Goal: Find specific page/section: Find specific page/section

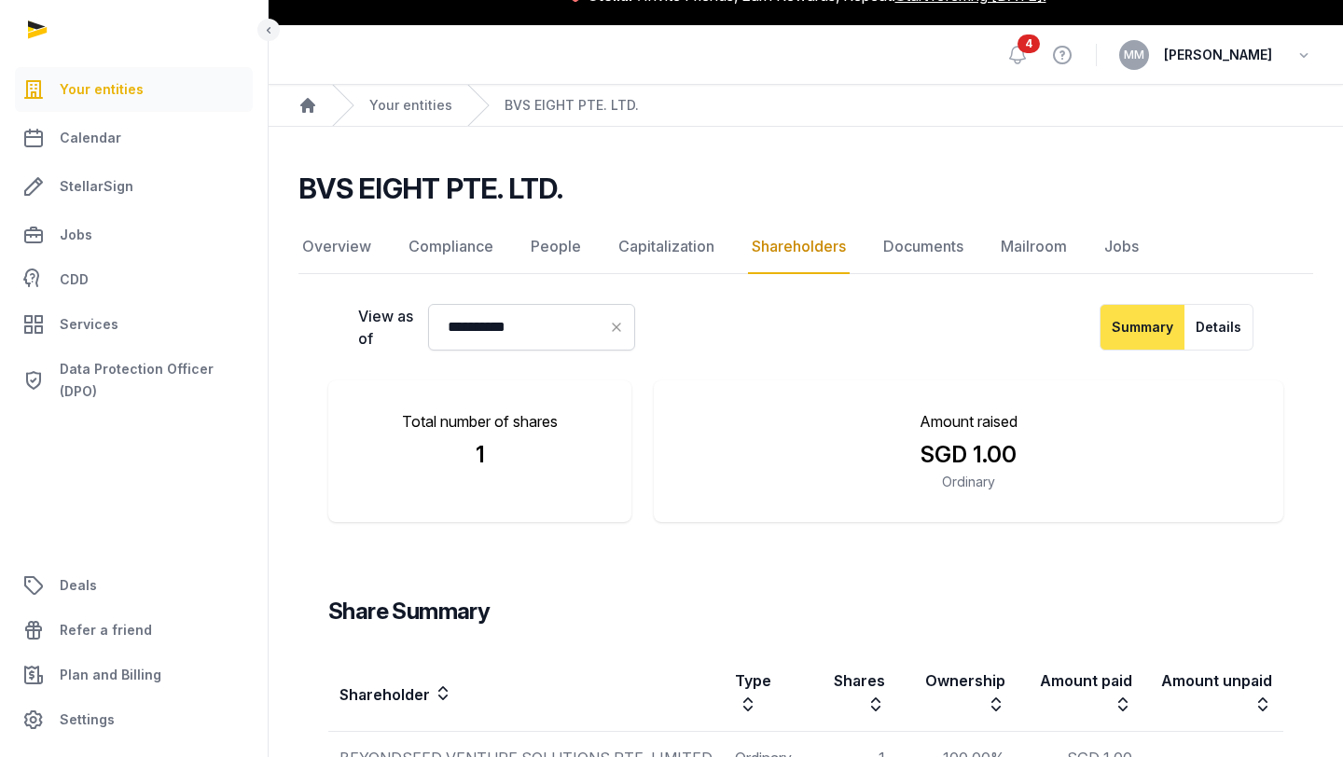
scroll to position [31, 0]
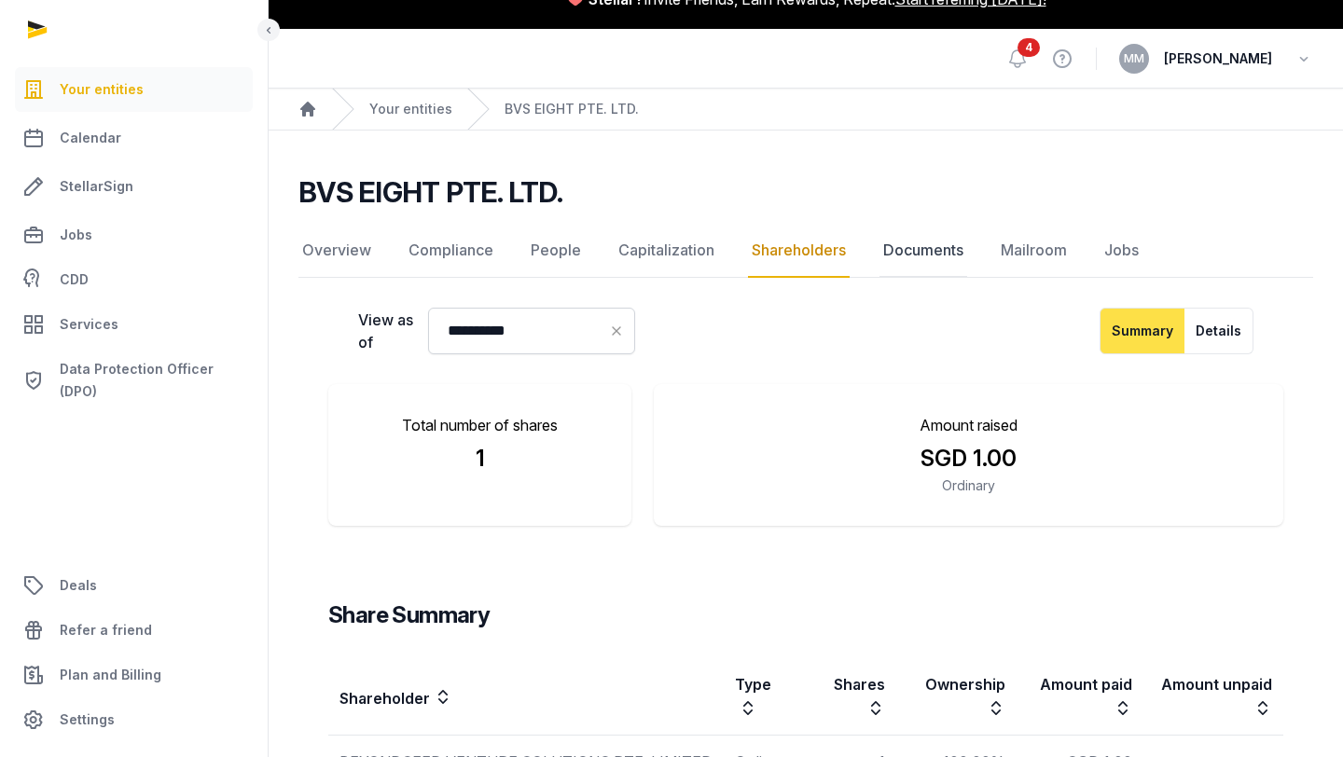
click at [910, 256] on link "Documents" at bounding box center [923, 251] width 88 height 54
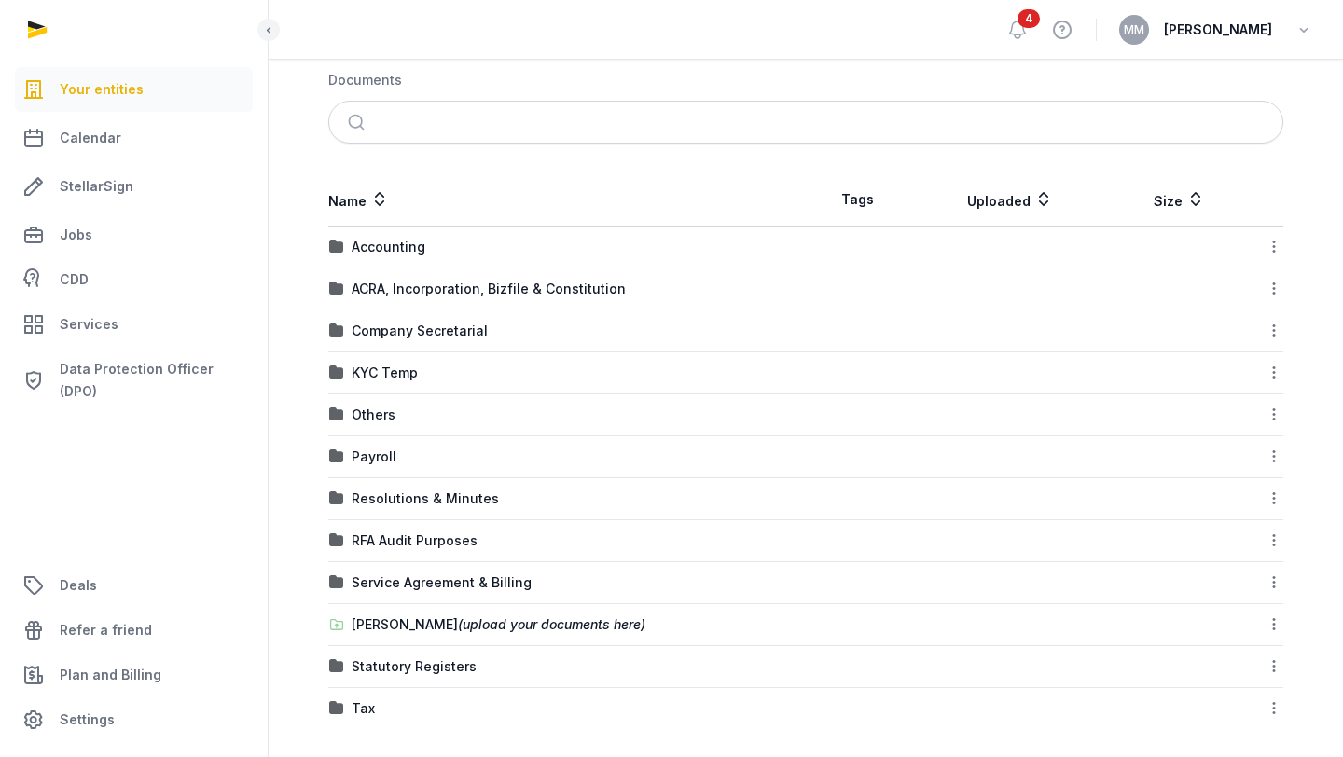
scroll to position [284, 0]
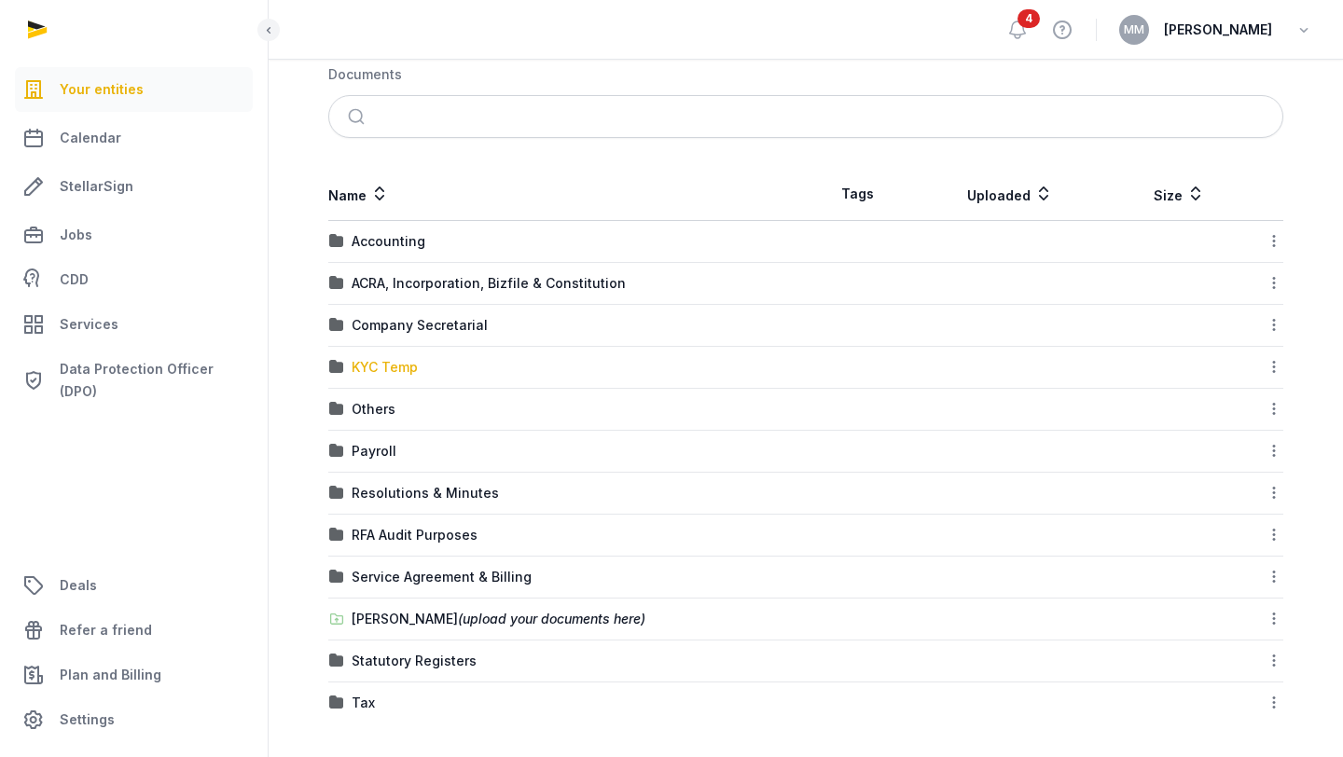
click at [409, 370] on div "KYC Temp" at bounding box center [385, 367] width 66 height 19
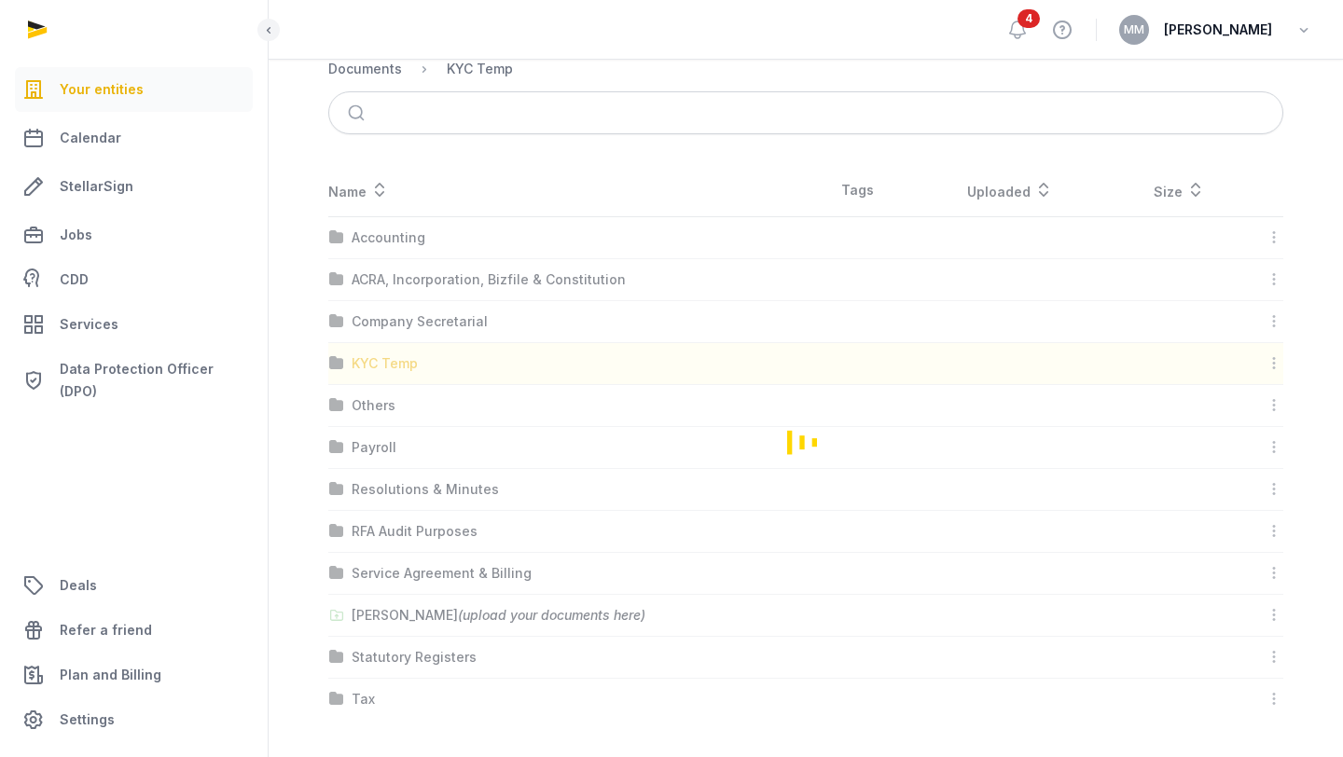
scroll to position [0, 0]
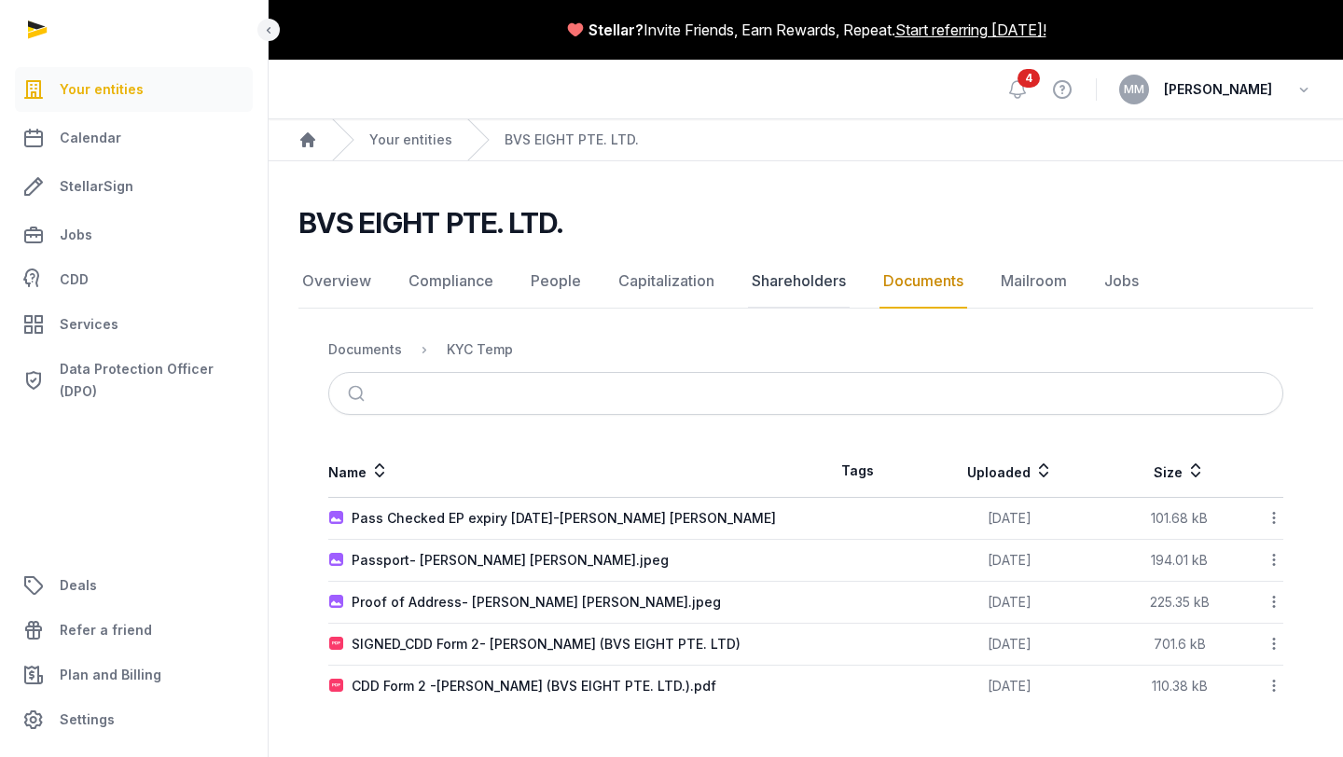
click at [813, 272] on link "Shareholders" at bounding box center [799, 282] width 102 height 54
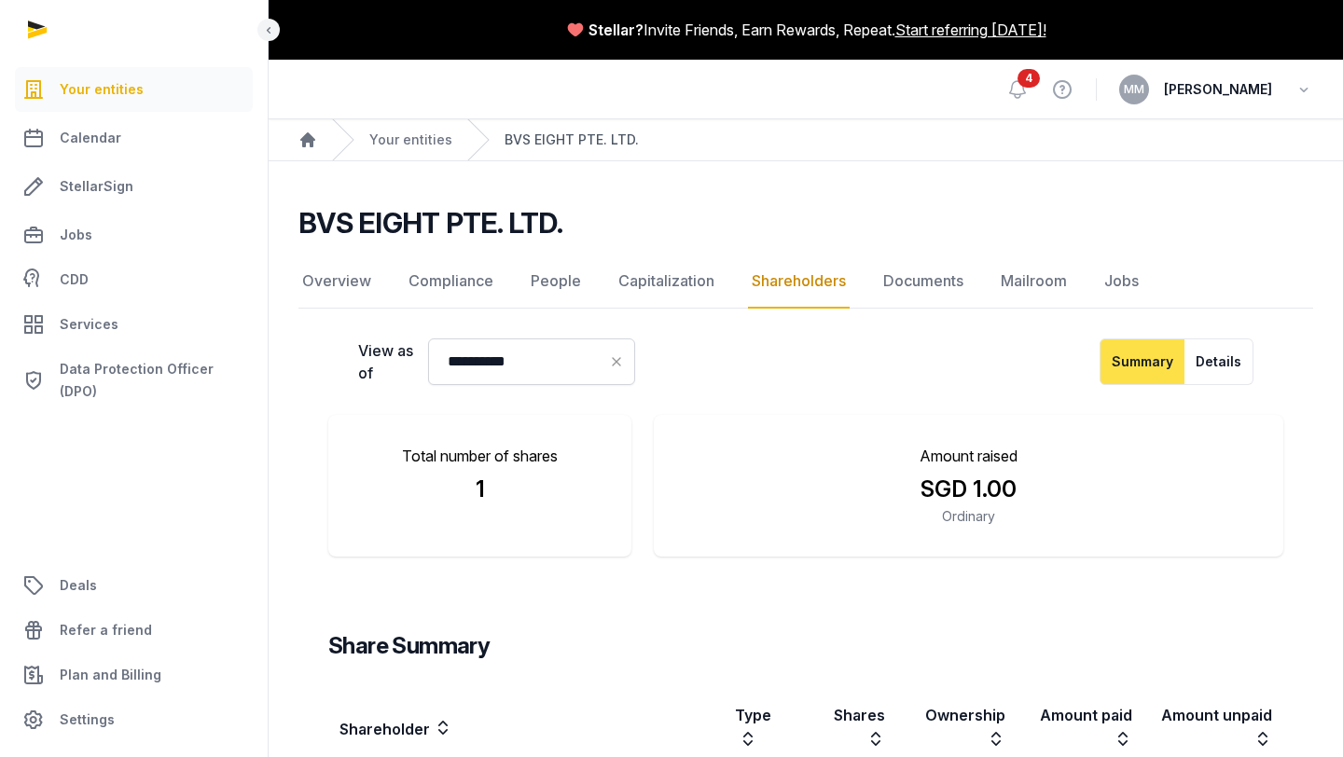
click at [581, 143] on link "BVS EIGHT PTE. LTD." at bounding box center [571, 140] width 134 height 19
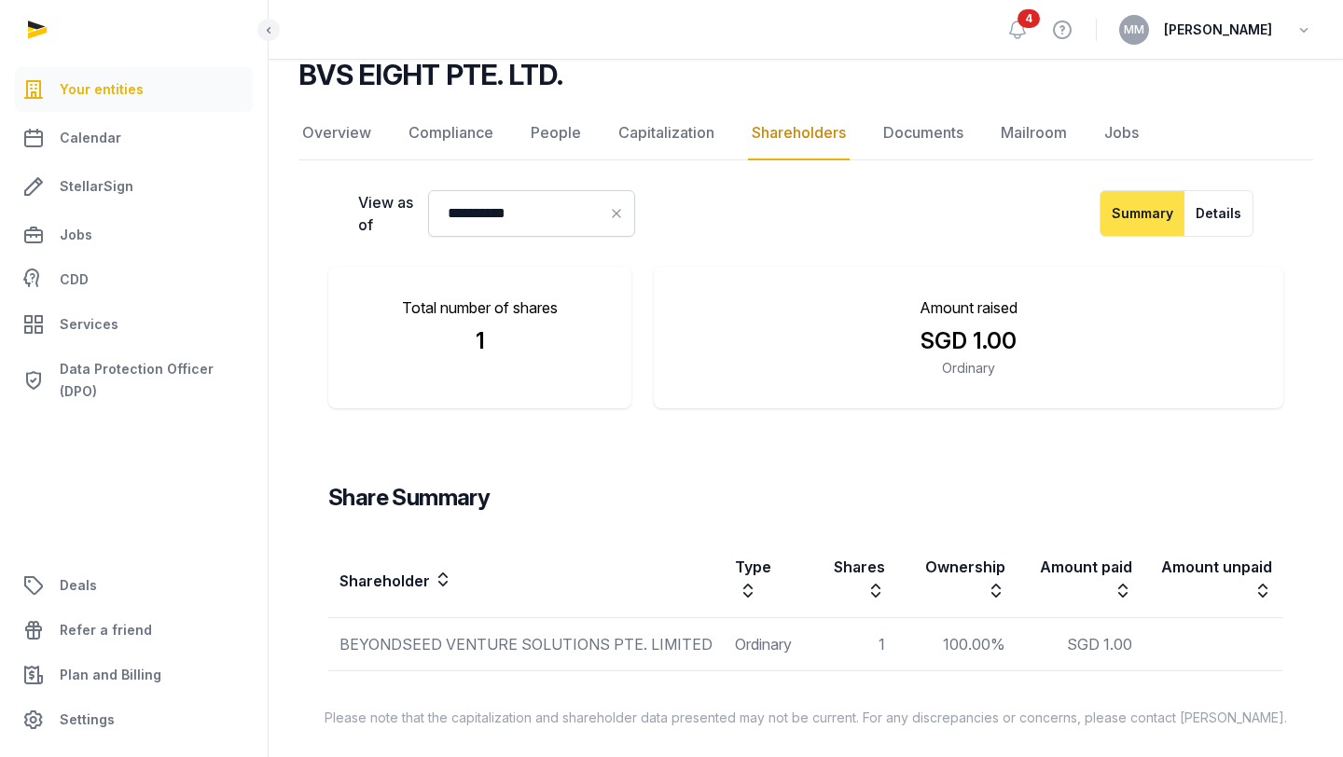
scroll to position [156, 0]
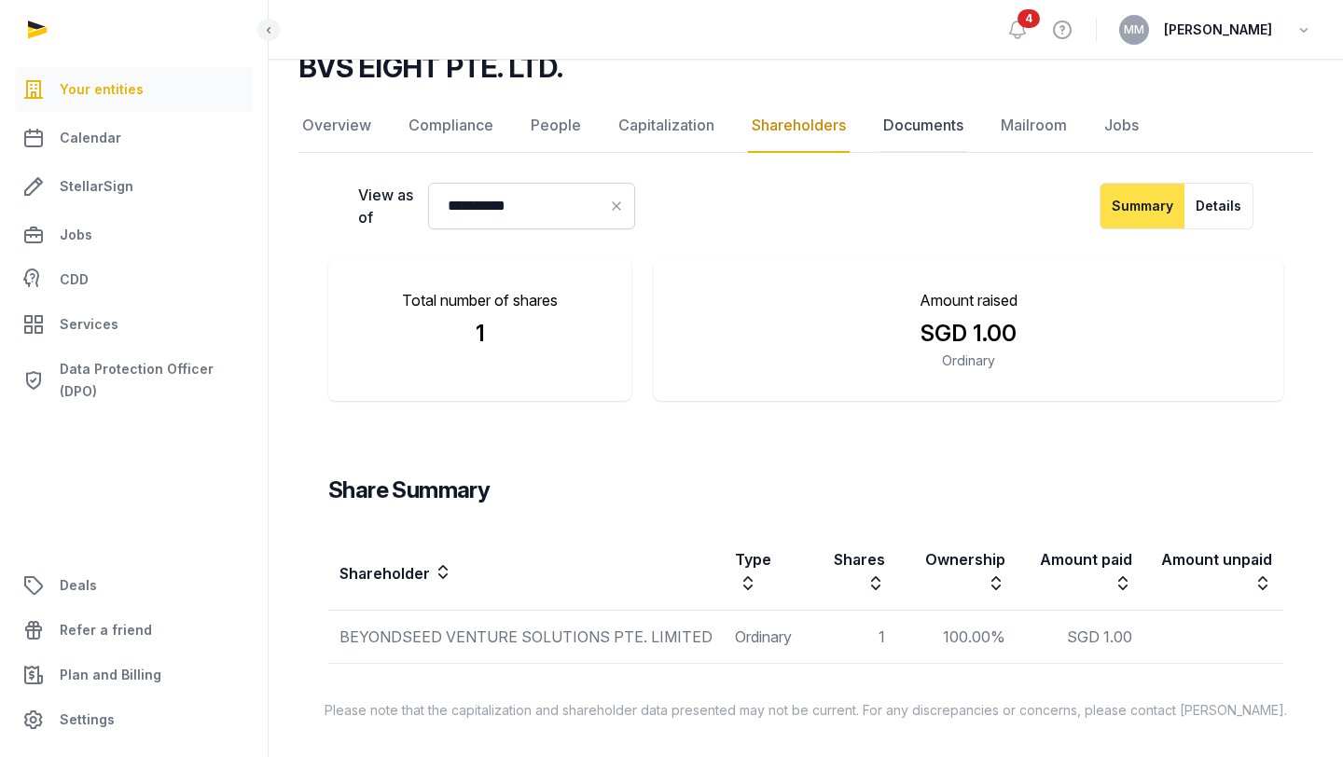
click at [927, 151] on link "Documents" at bounding box center [923, 126] width 88 height 54
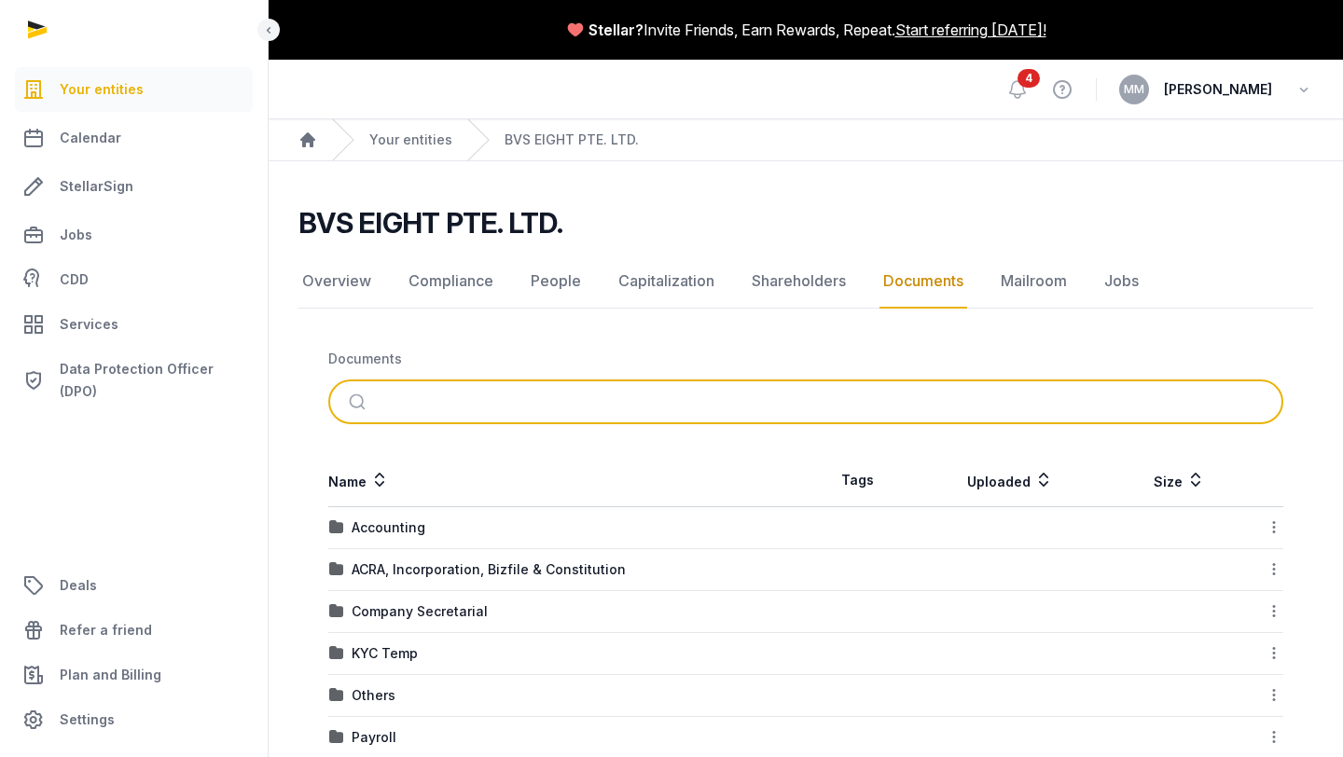
click at [657, 389] on input "search" at bounding box center [827, 401] width 892 height 41
type input "*"
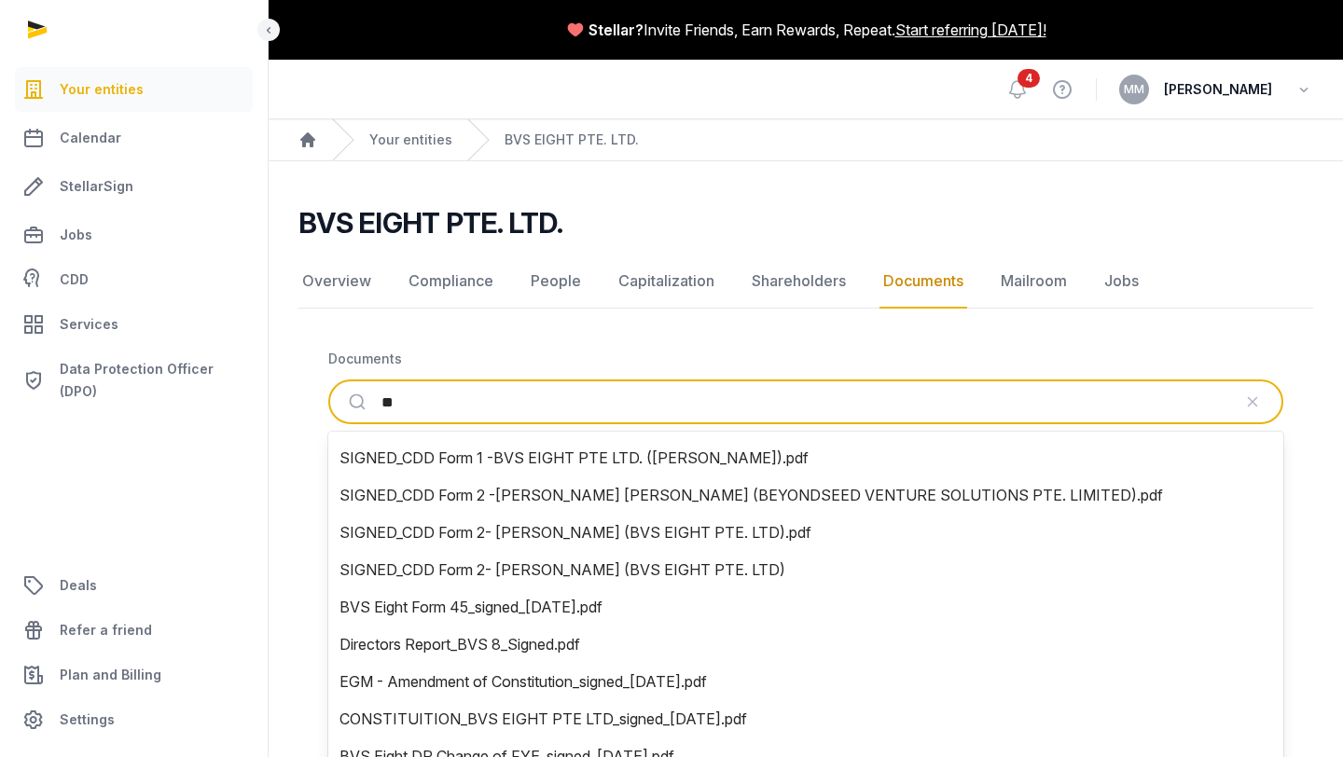
type input "*"
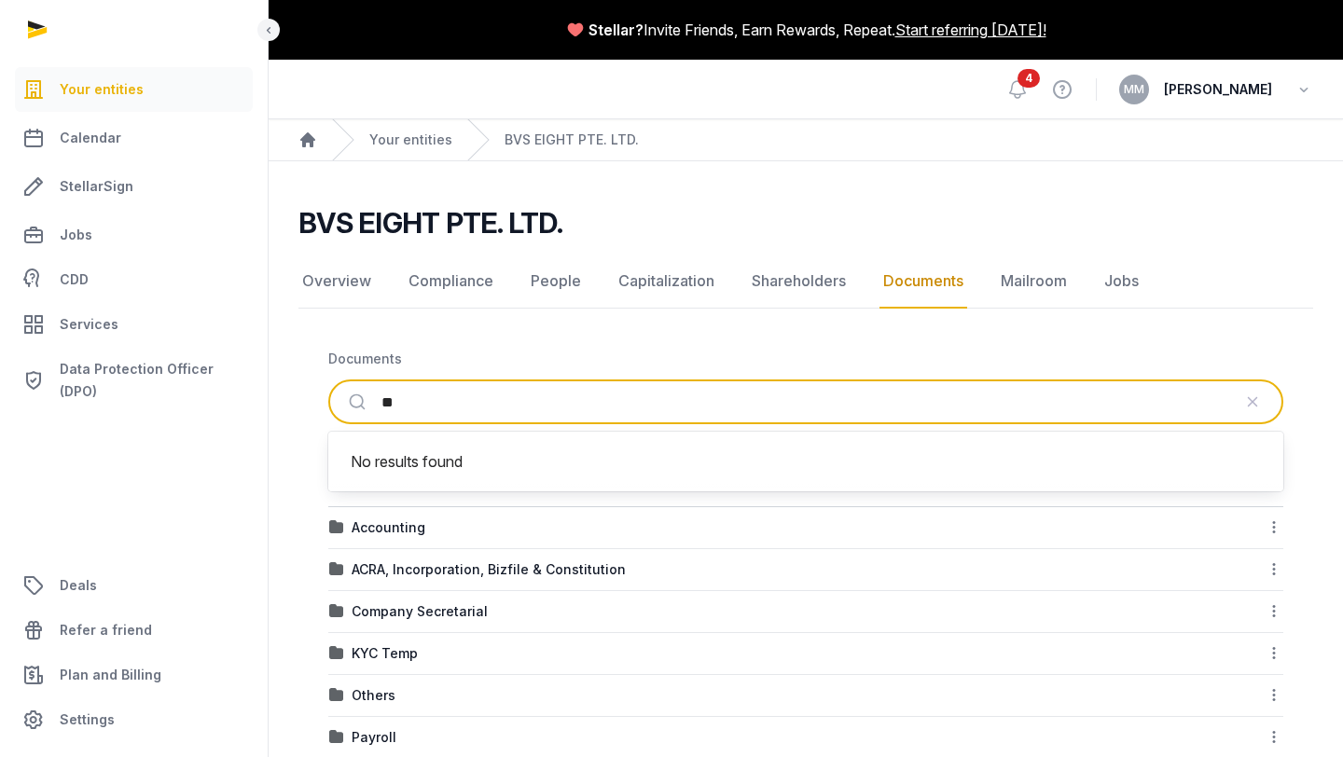
type input "*"
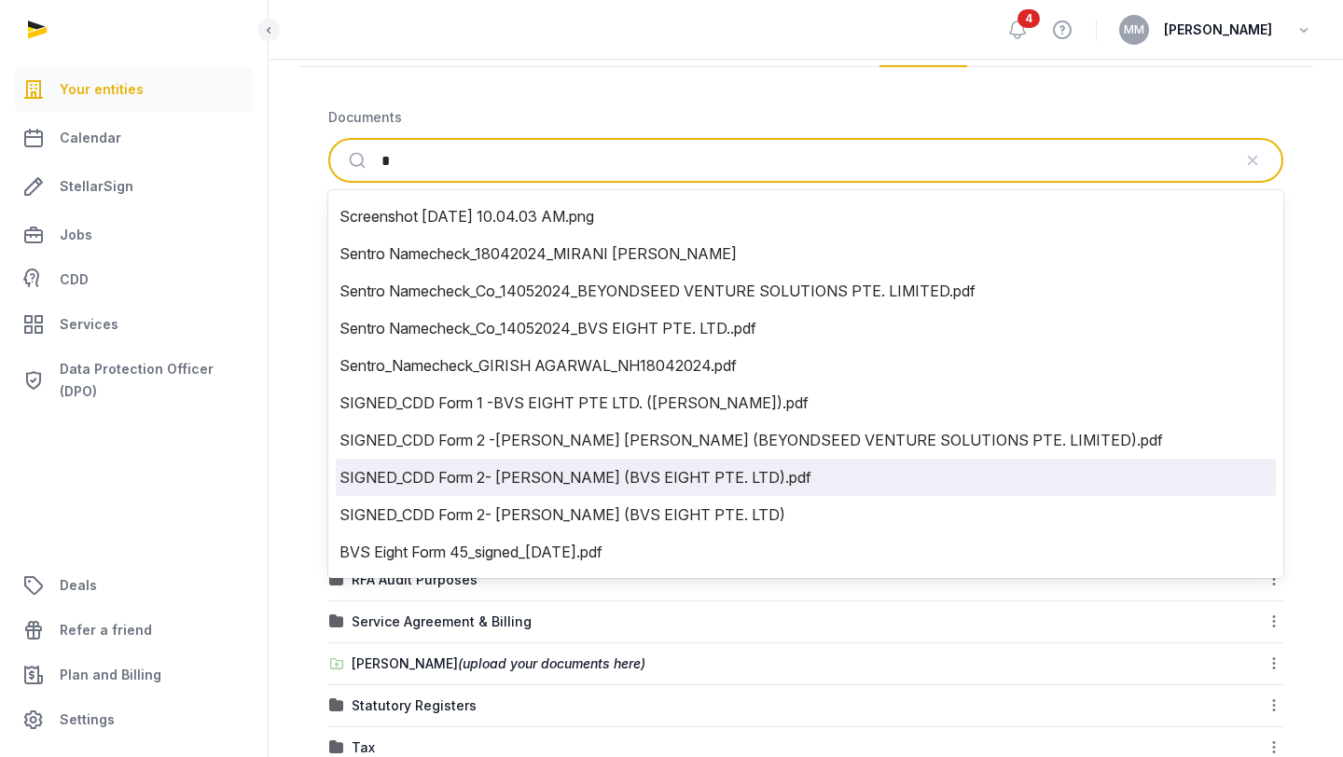
scroll to position [290, 0]
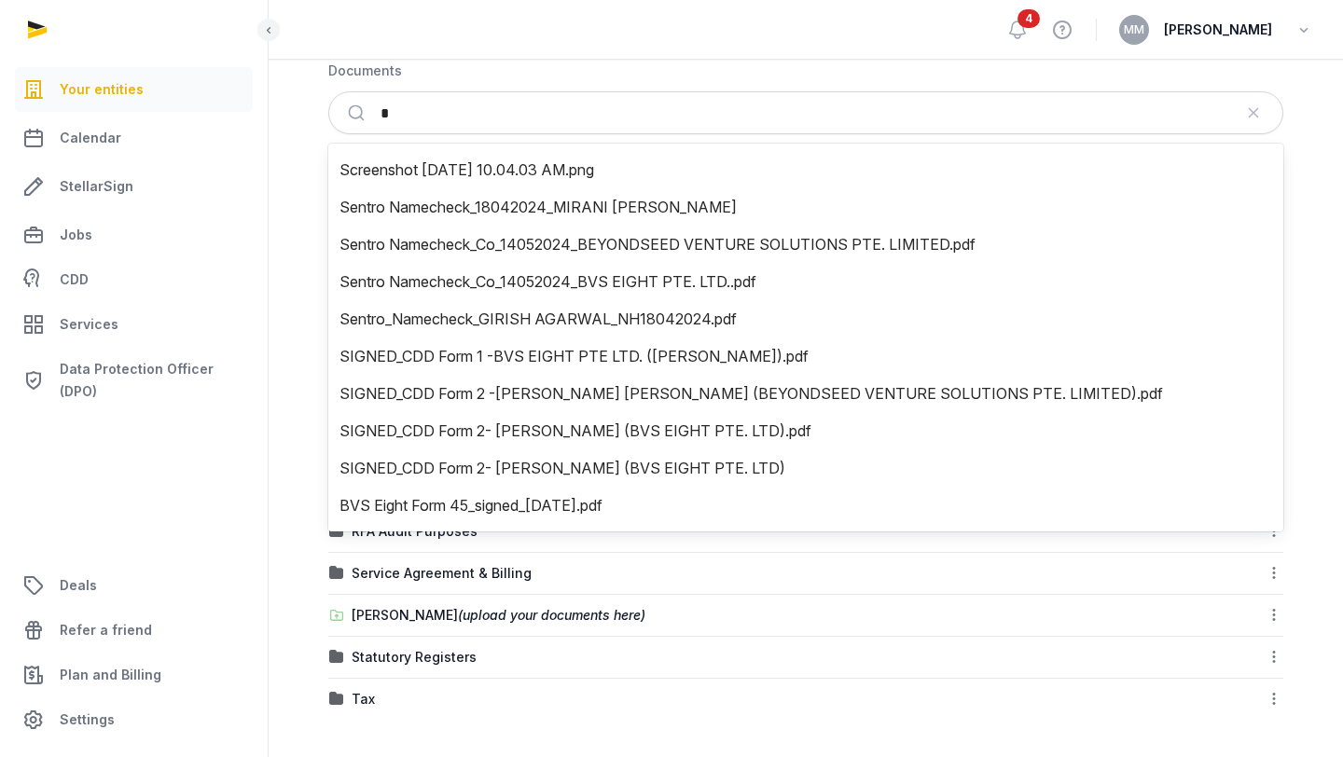
click at [715, 581] on div "Service Agreement & Billing" at bounding box center [567, 573] width 476 height 19
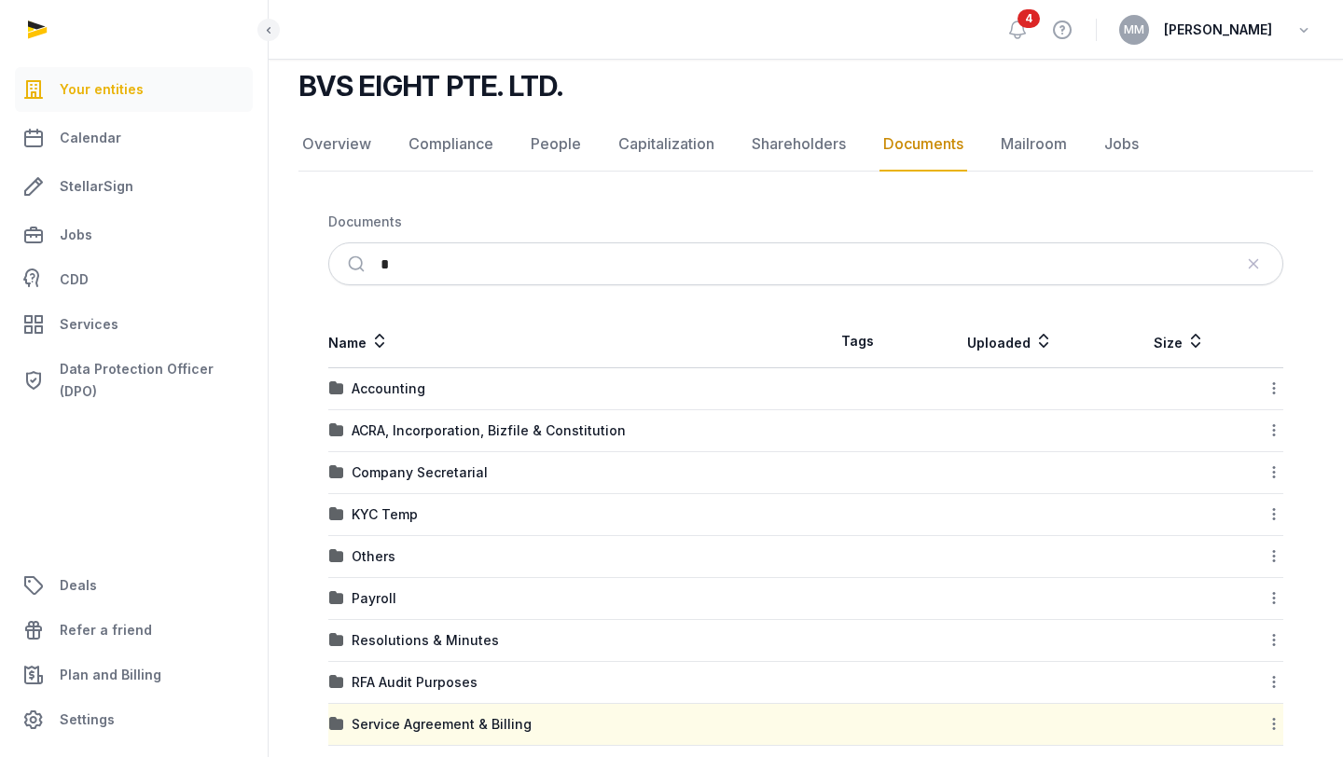
scroll to position [136, 0]
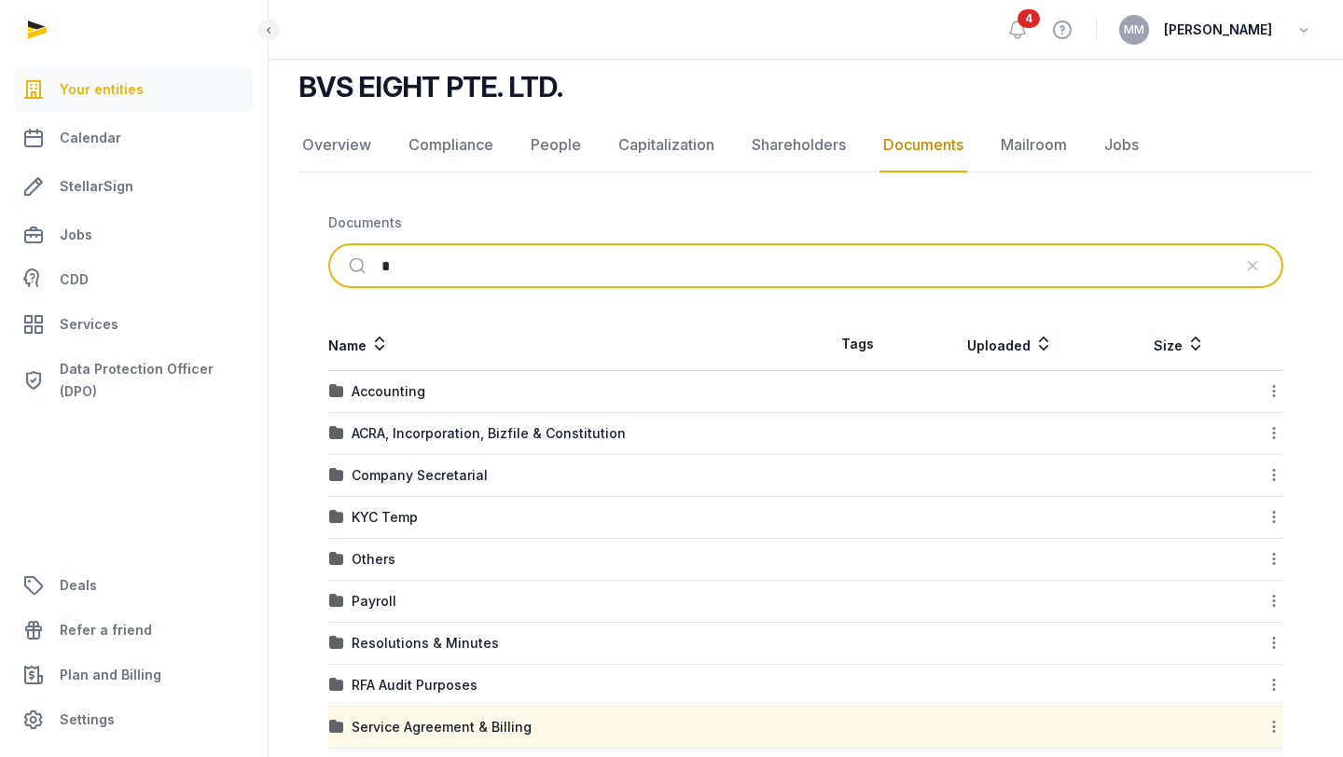
click at [660, 275] on input "*" at bounding box center [805, 265] width 849 height 41
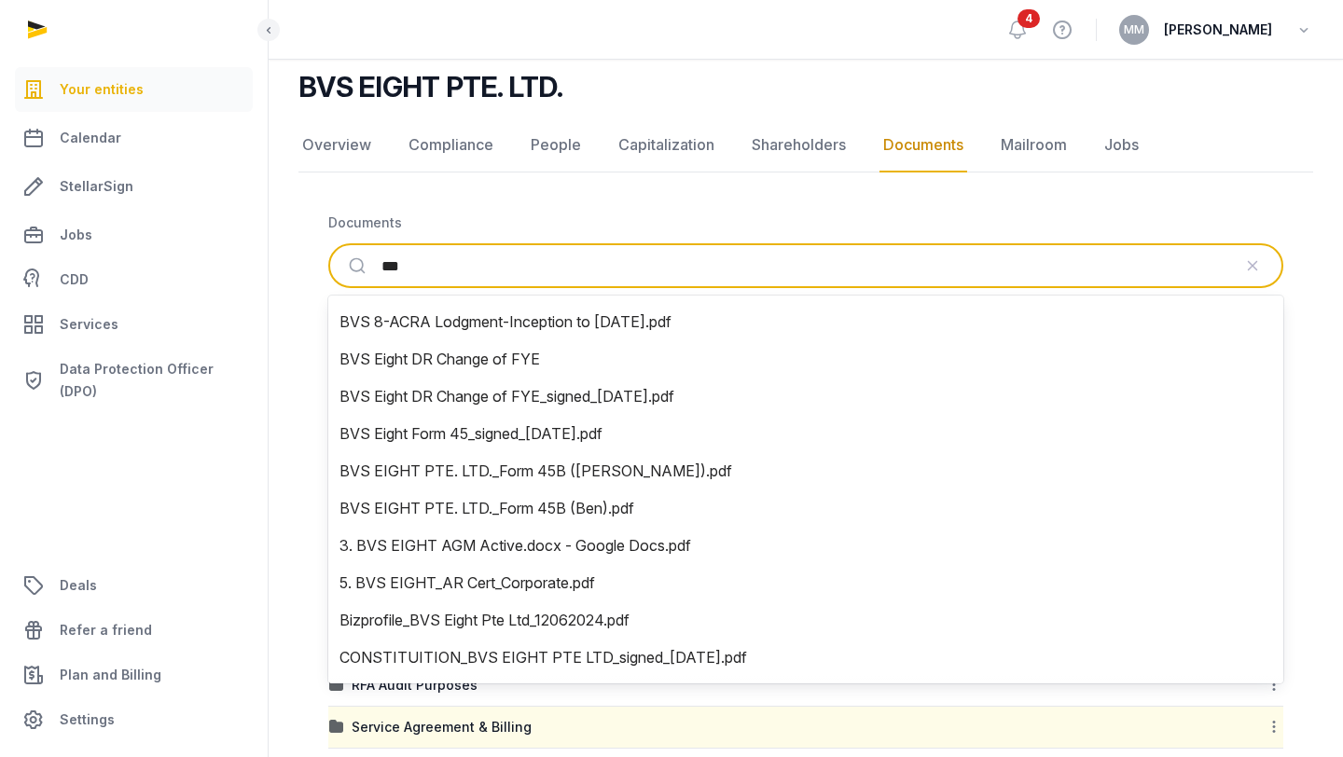
type input "***"
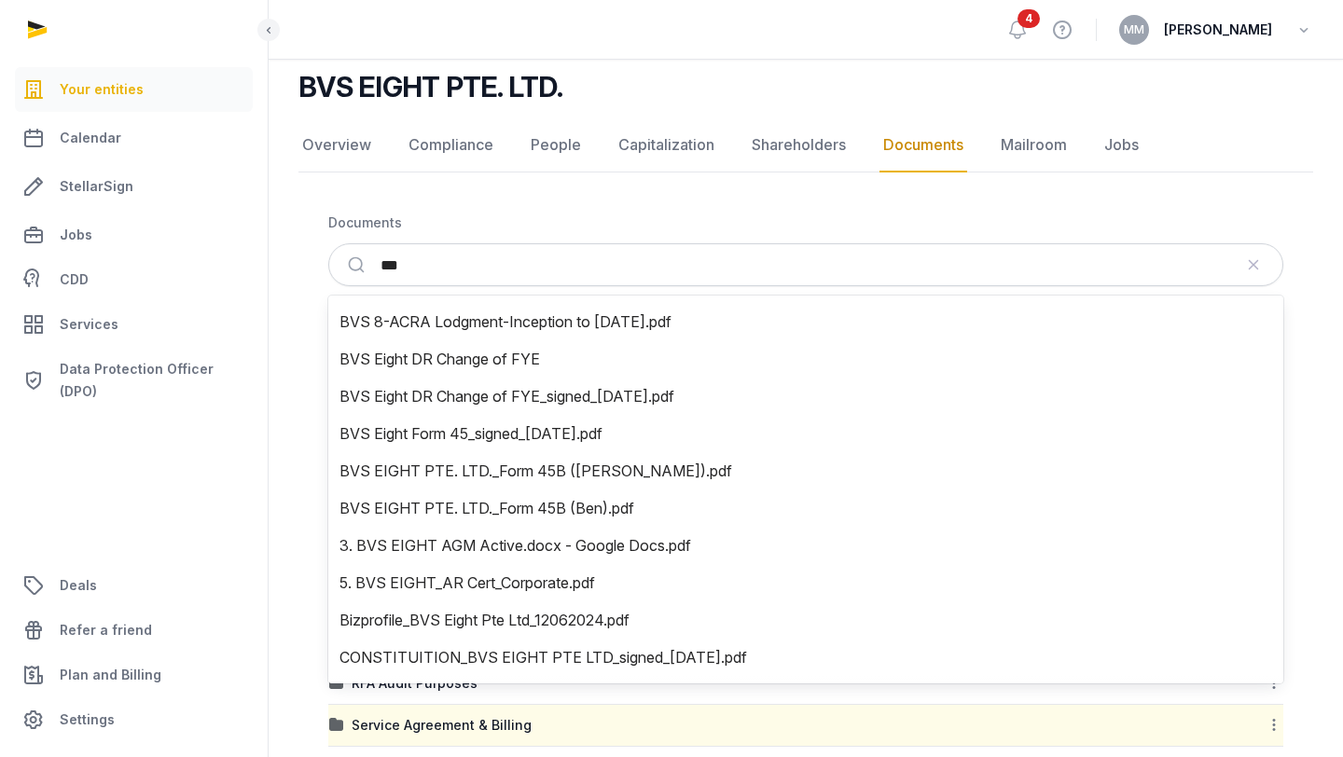
click at [453, 91] on h2 "BVS EIGHT PTE. LTD." at bounding box center [430, 87] width 264 height 34
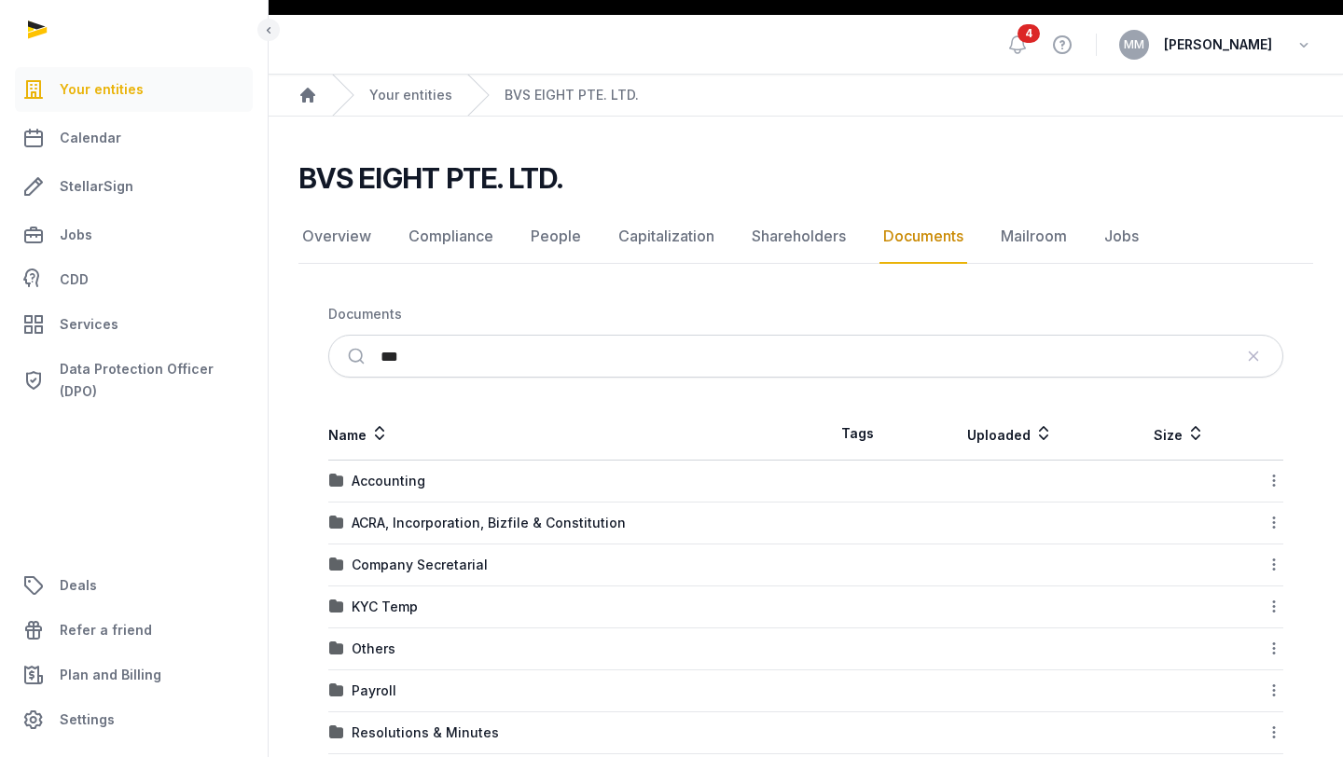
scroll to position [0, 0]
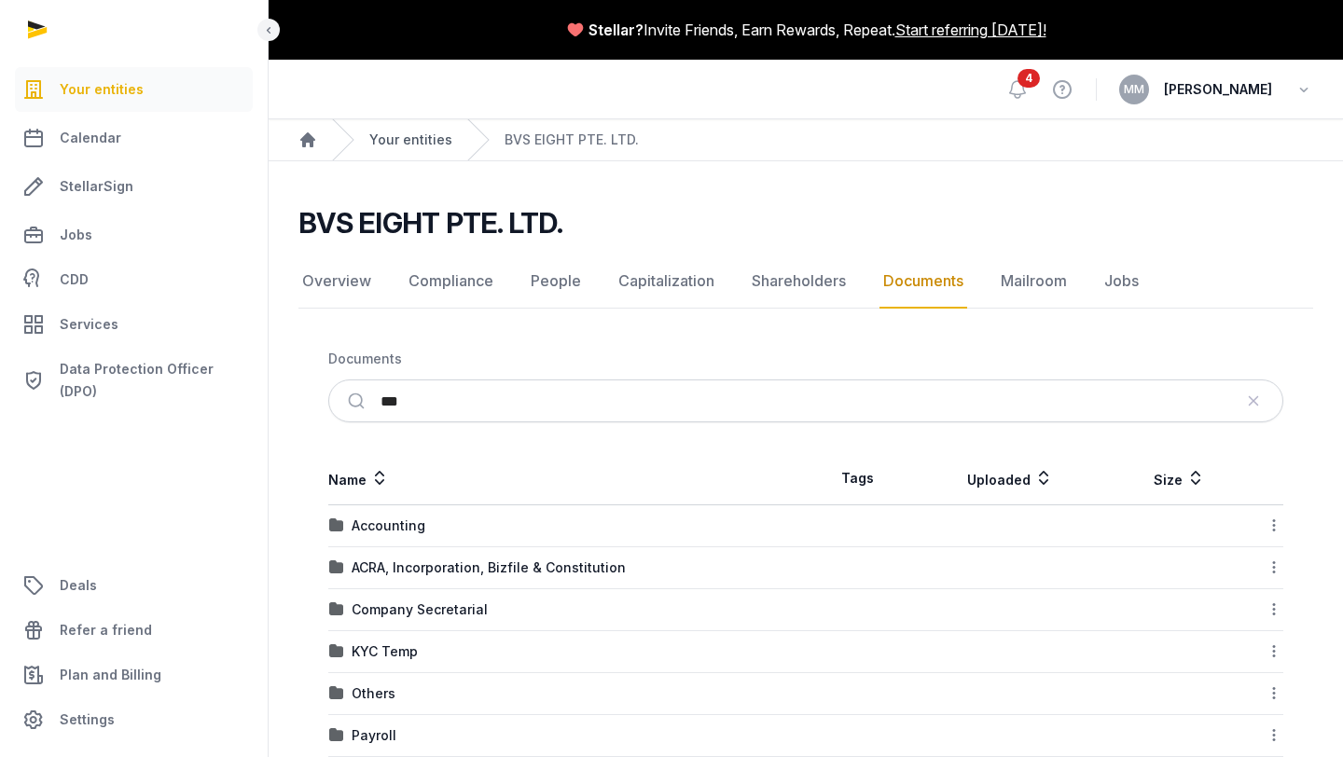
click at [435, 134] on link "Your entities" at bounding box center [410, 140] width 83 height 19
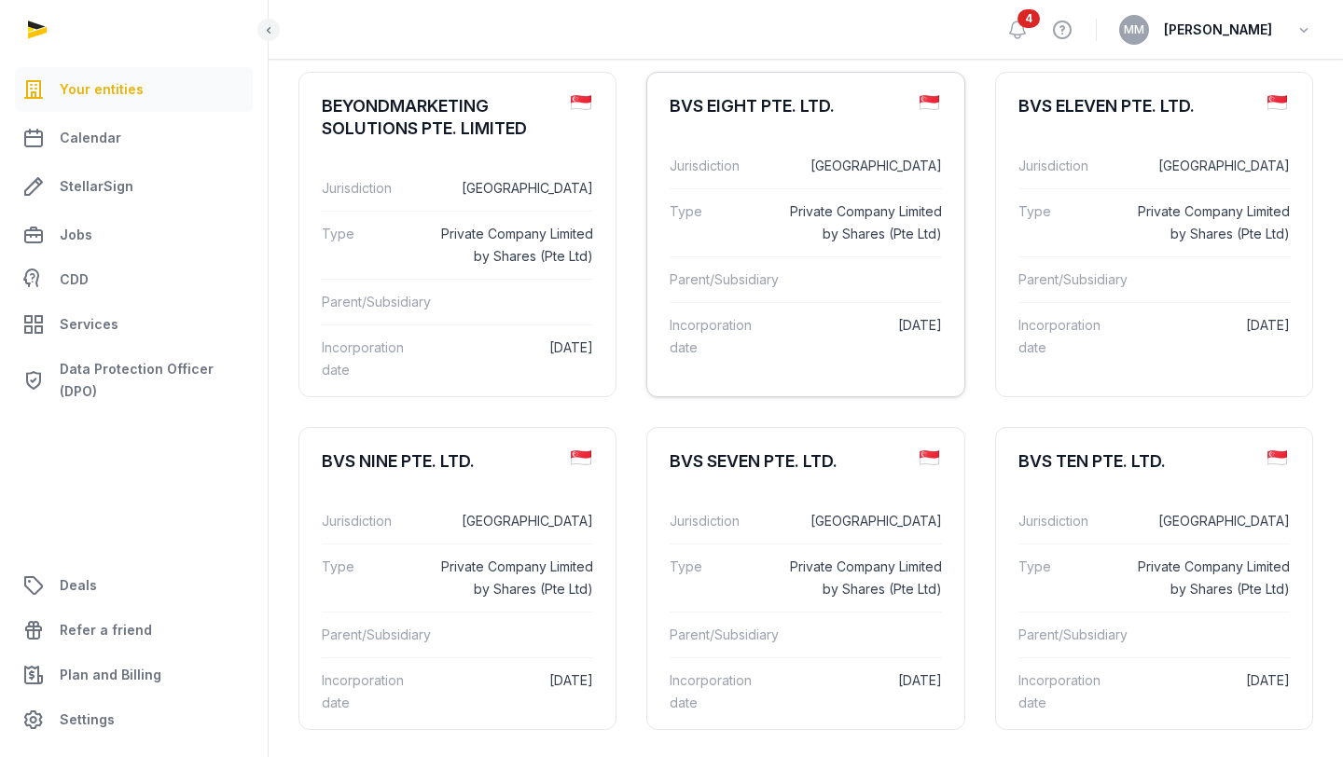
scroll to position [217, 0]
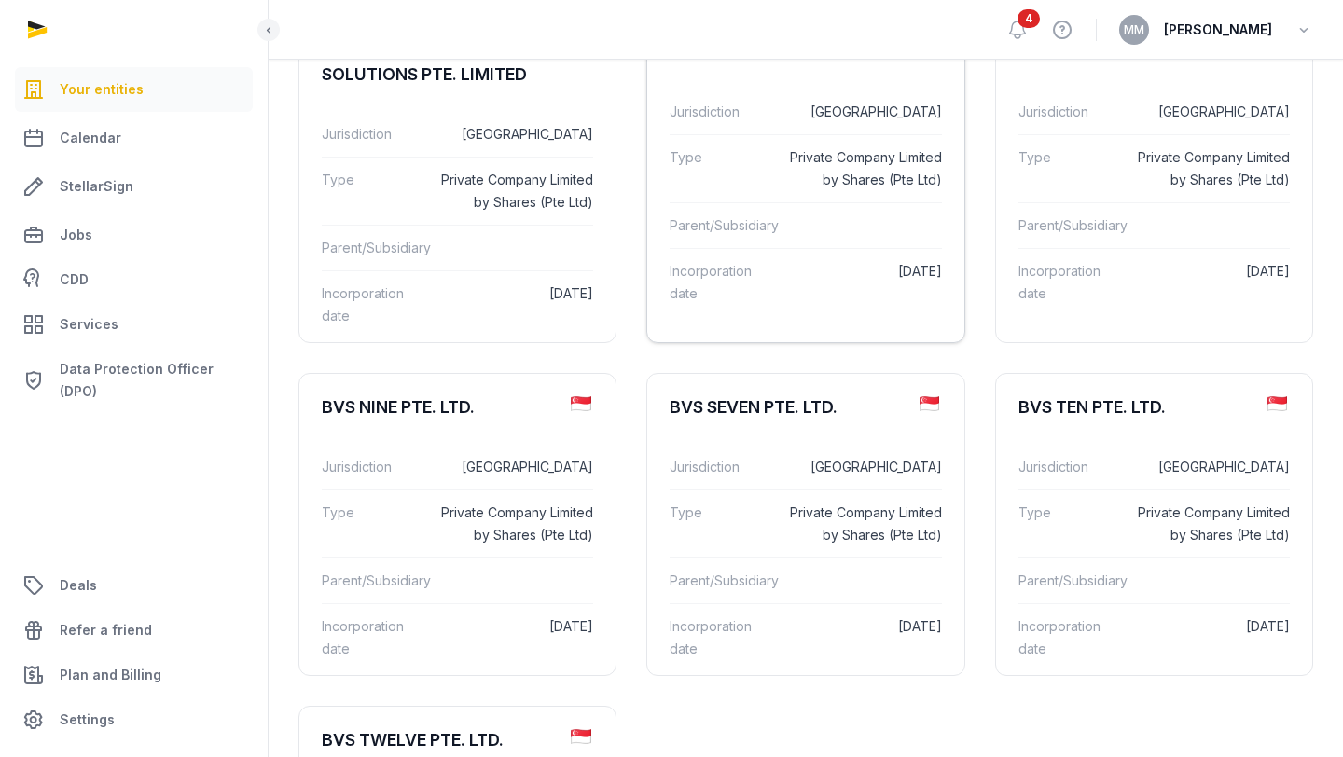
click at [723, 526] on dt "Type" at bounding box center [721, 524] width 103 height 45
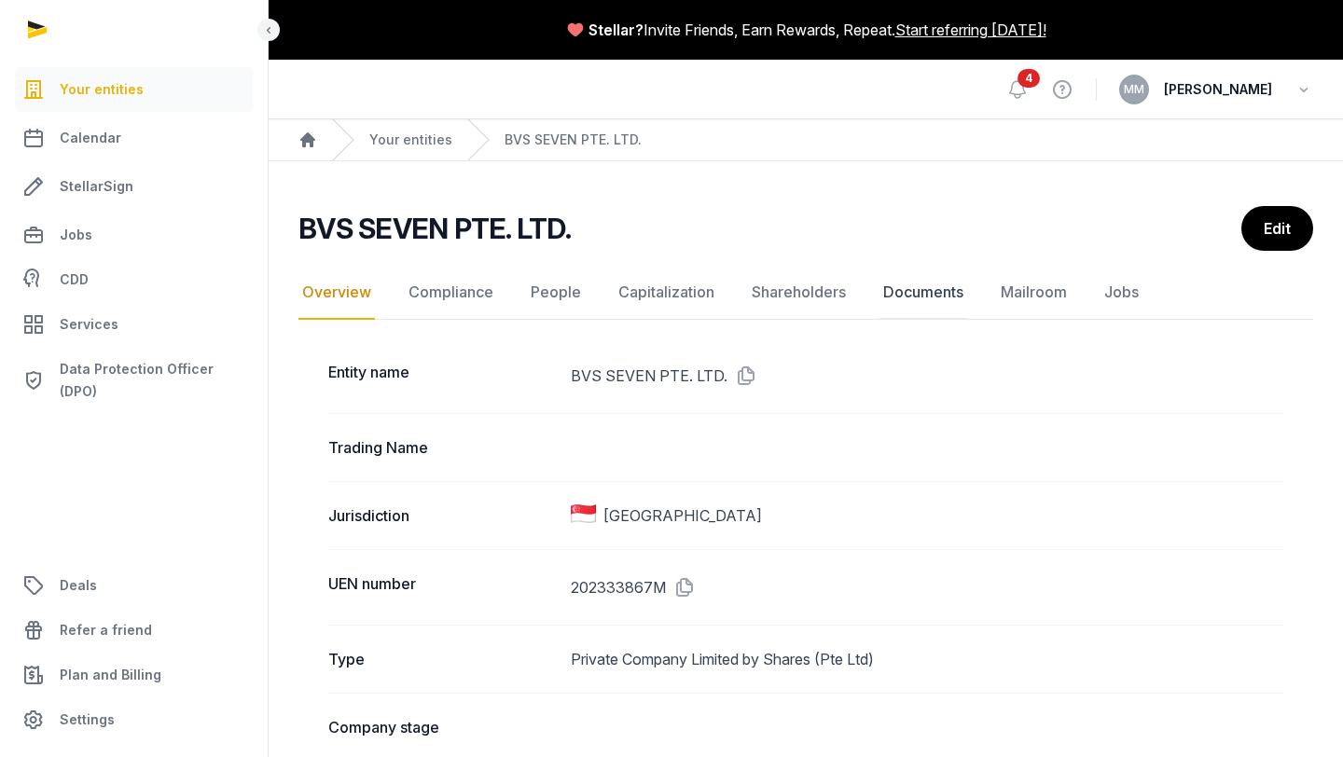
click at [917, 297] on link "Documents" at bounding box center [923, 293] width 88 height 54
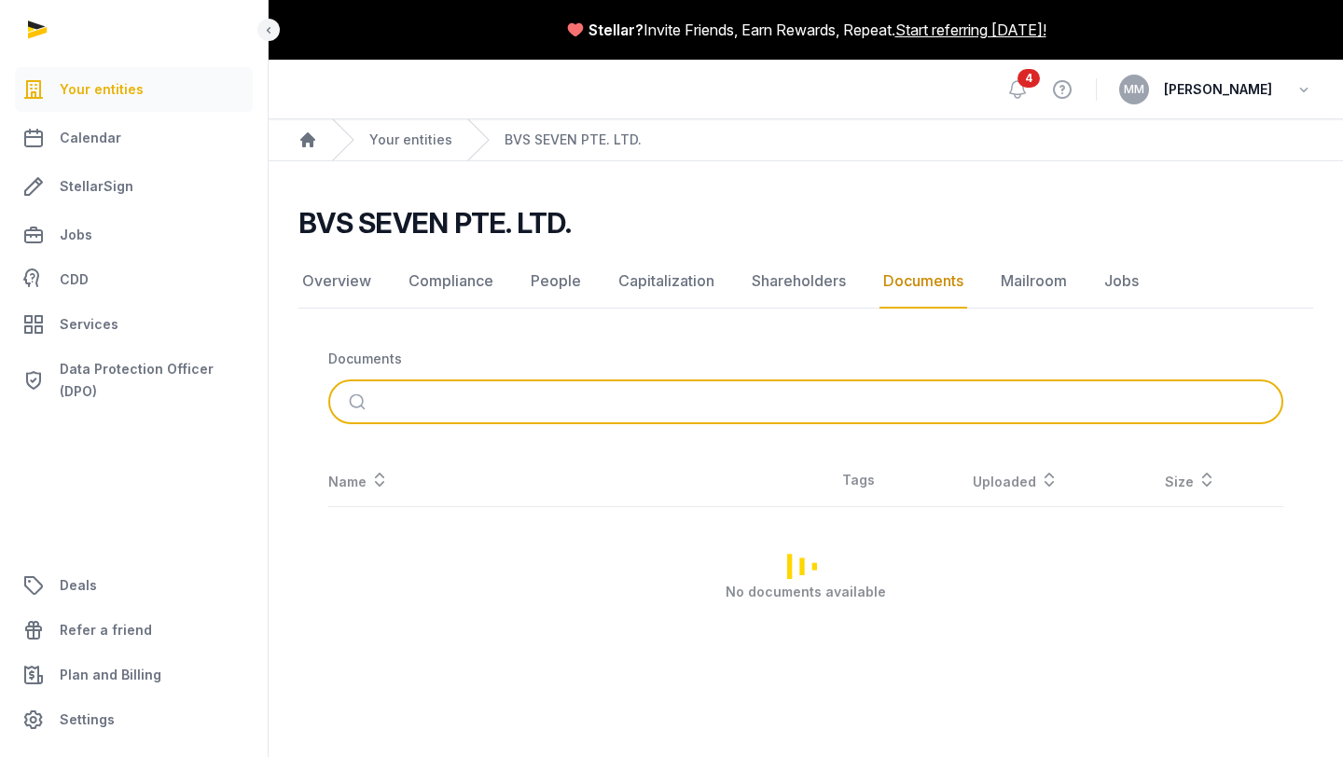
click at [734, 396] on input "search" at bounding box center [827, 401] width 892 height 41
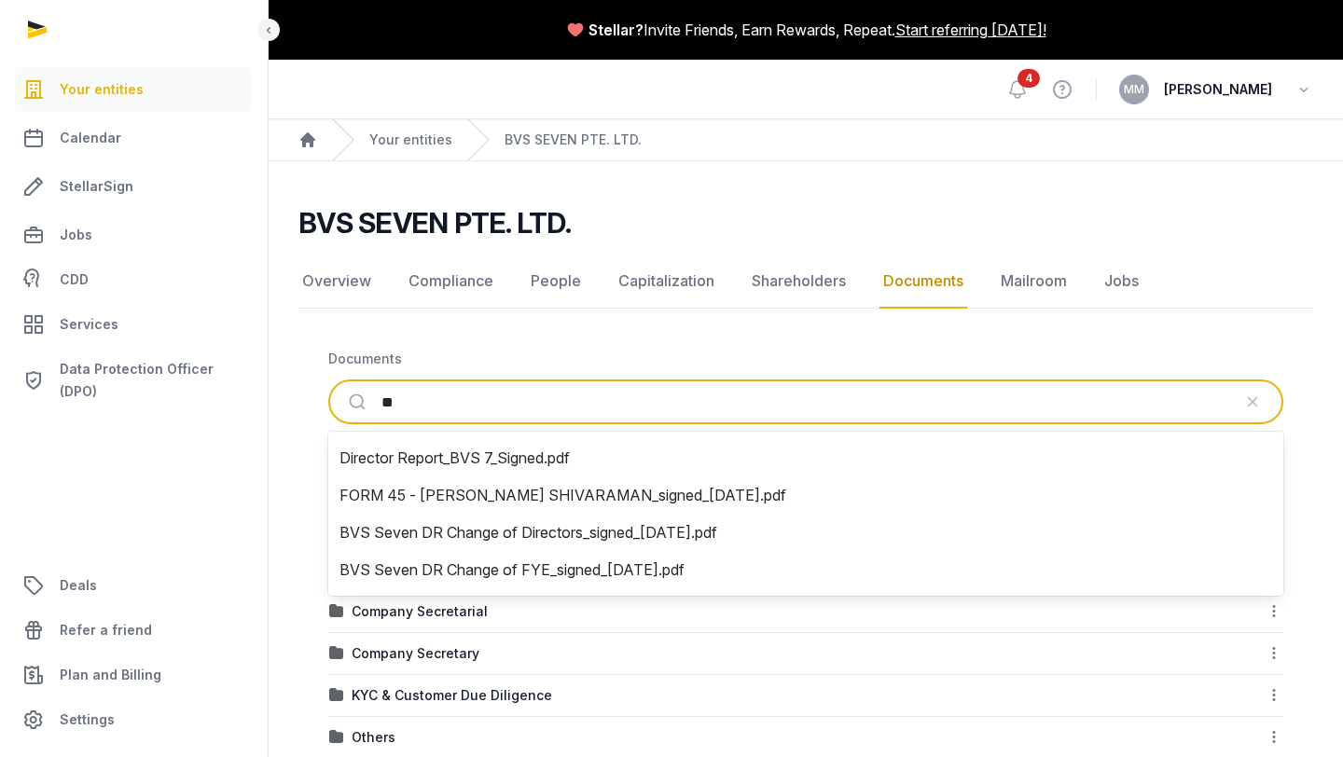
type input "*"
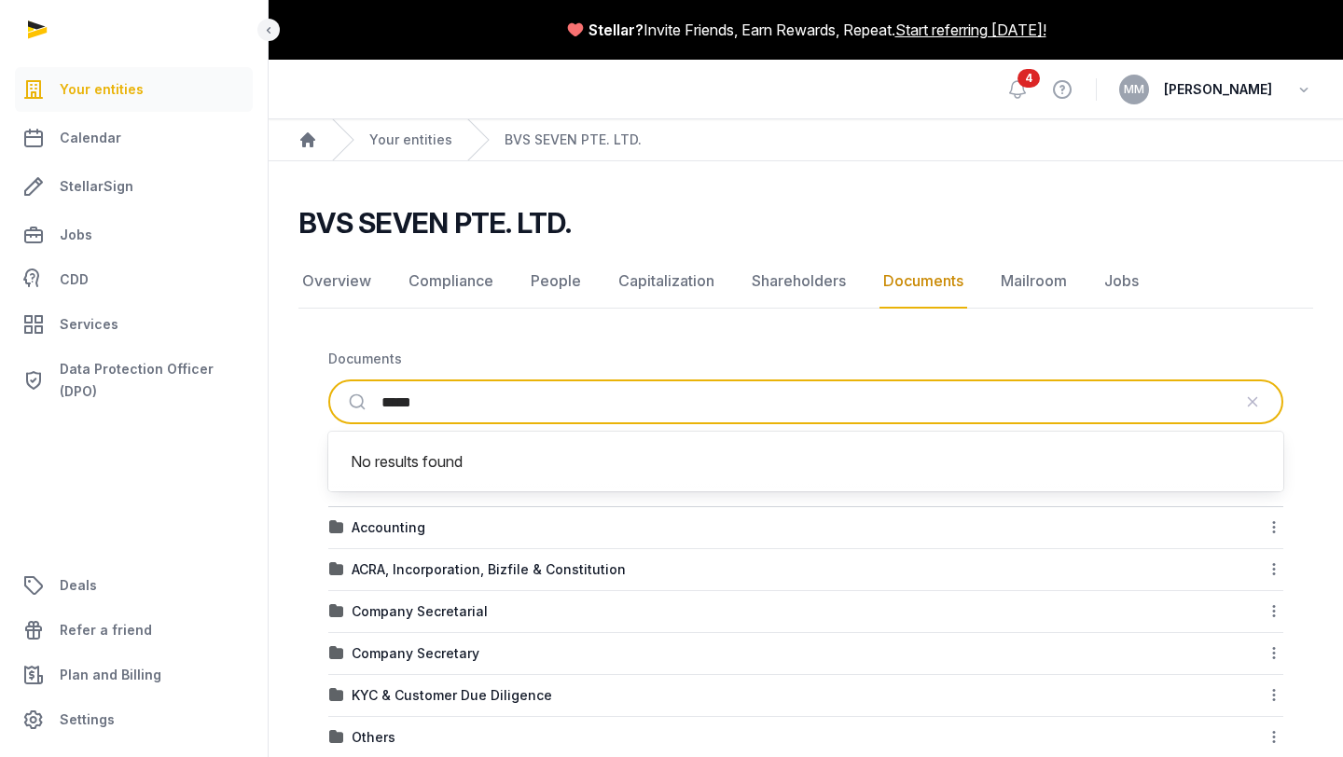
type input "*****"
